Goal: Task Accomplishment & Management: Use online tool/utility

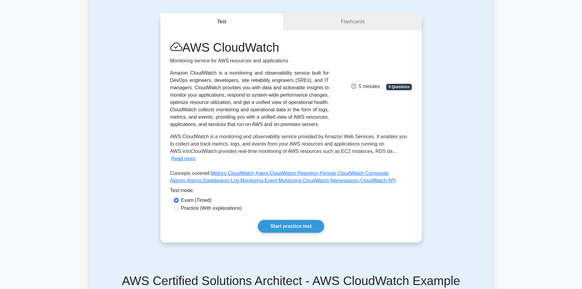
scroll to position [61, 0]
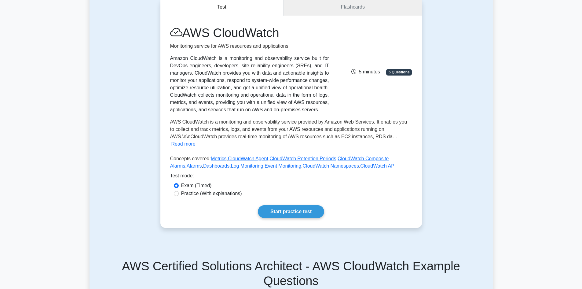
click at [293, 200] on div "AWS CloudWatch Monitoring service for AWS resources and applications Amazon Clo…" at bounding box center [291, 122] width 262 height 212
click at [298, 215] on link "Start practice test" at bounding box center [291, 211] width 66 height 13
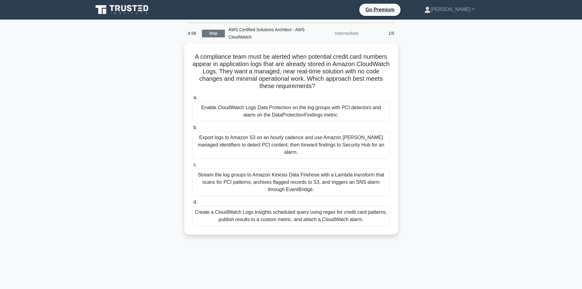
click at [216, 35] on link "Stop" at bounding box center [213, 34] width 23 height 8
